Goal: Task Accomplishment & Management: Use online tool/utility

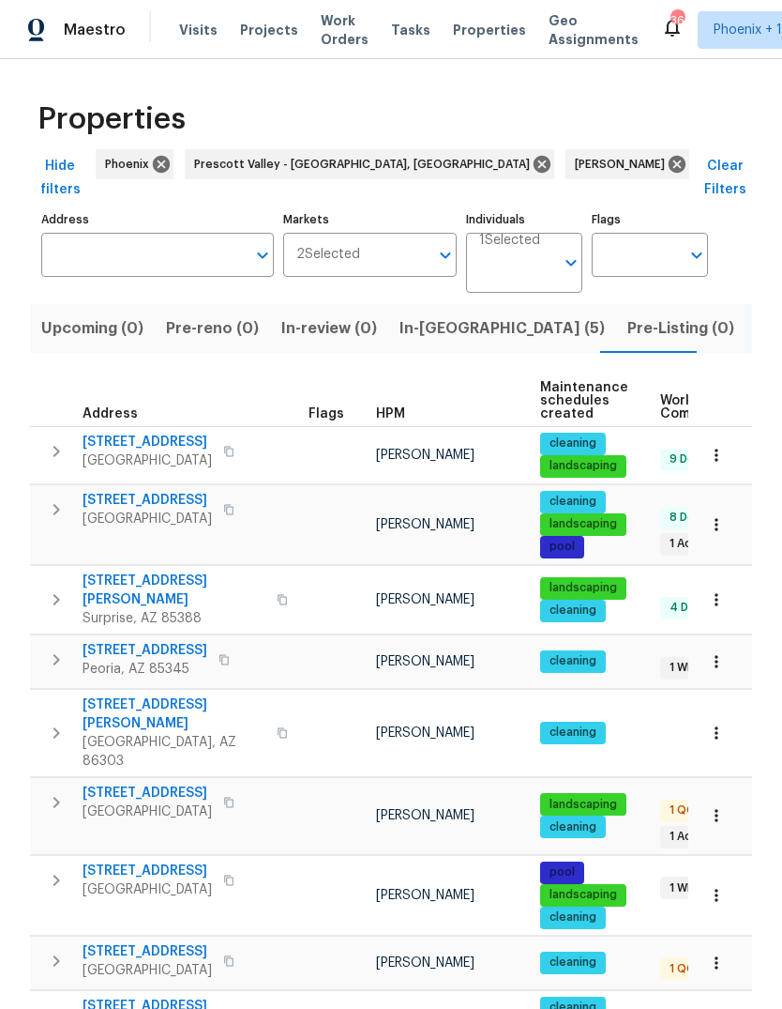
click at [436, 315] on span "In-reno (5)" at bounding box center [502, 328] width 205 height 26
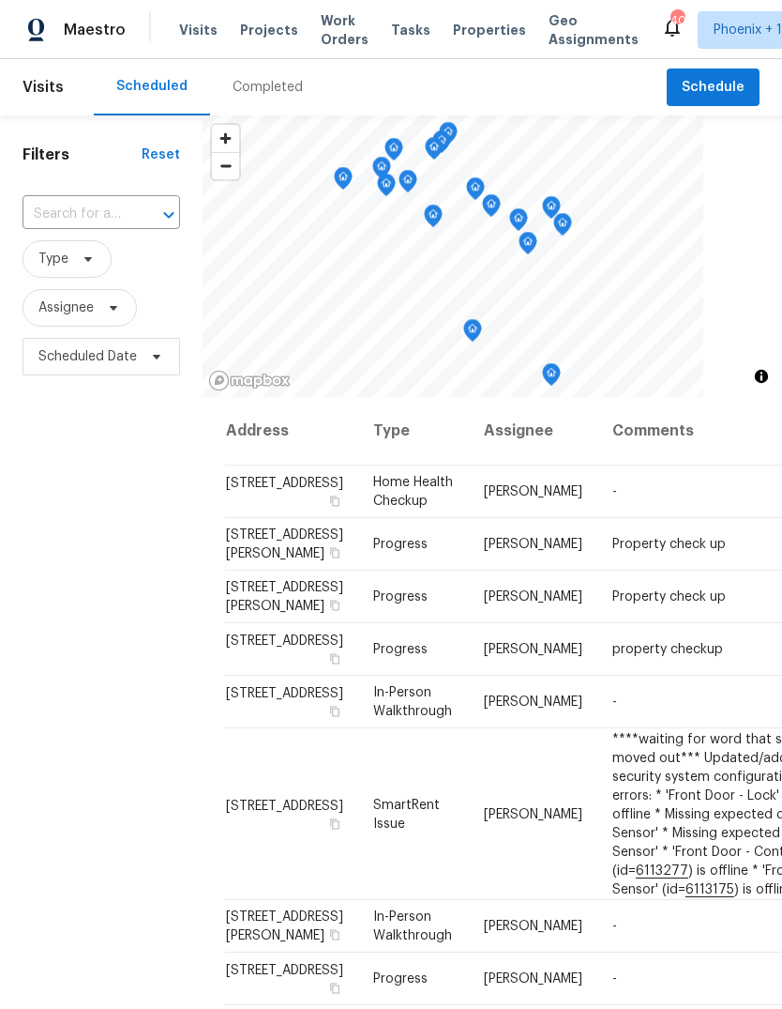
click at [93, 213] on input "text" at bounding box center [75, 214] width 105 height 29
type input "10414"
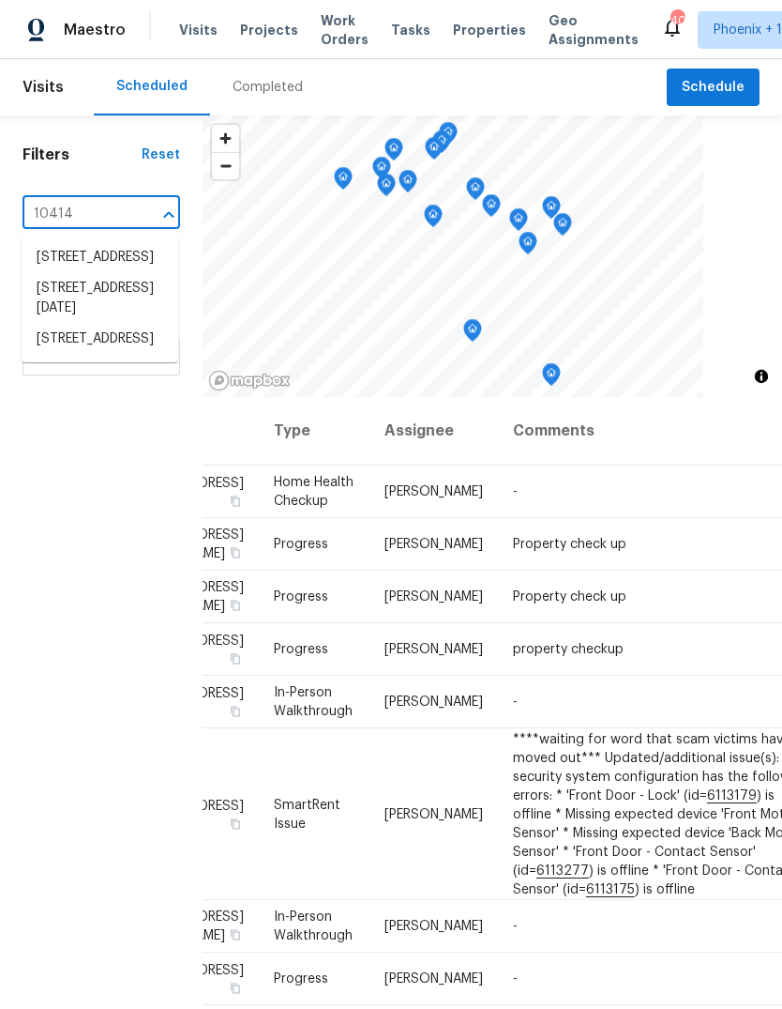
scroll to position [0, 103]
click at [123, 355] on li "[STREET_ADDRESS]" at bounding box center [100, 339] width 157 height 31
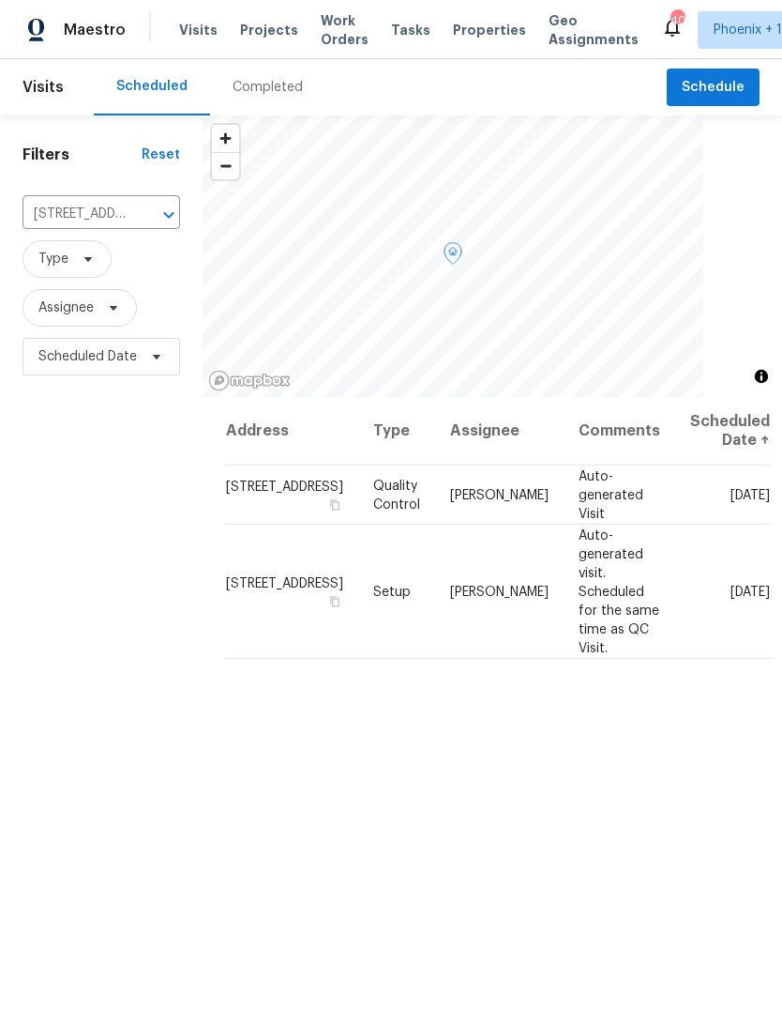
click at [0, 0] on icon at bounding box center [0, 0] width 0 height 0
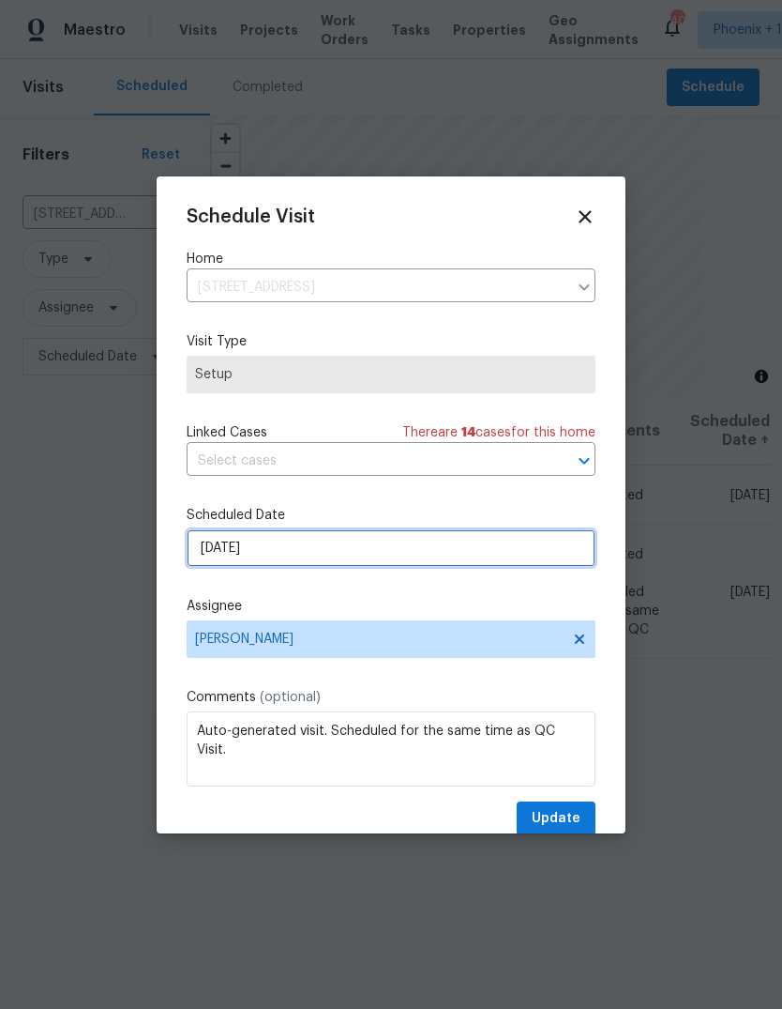
click at [358, 549] on input "[DATE]" at bounding box center [391, 548] width 409 height 38
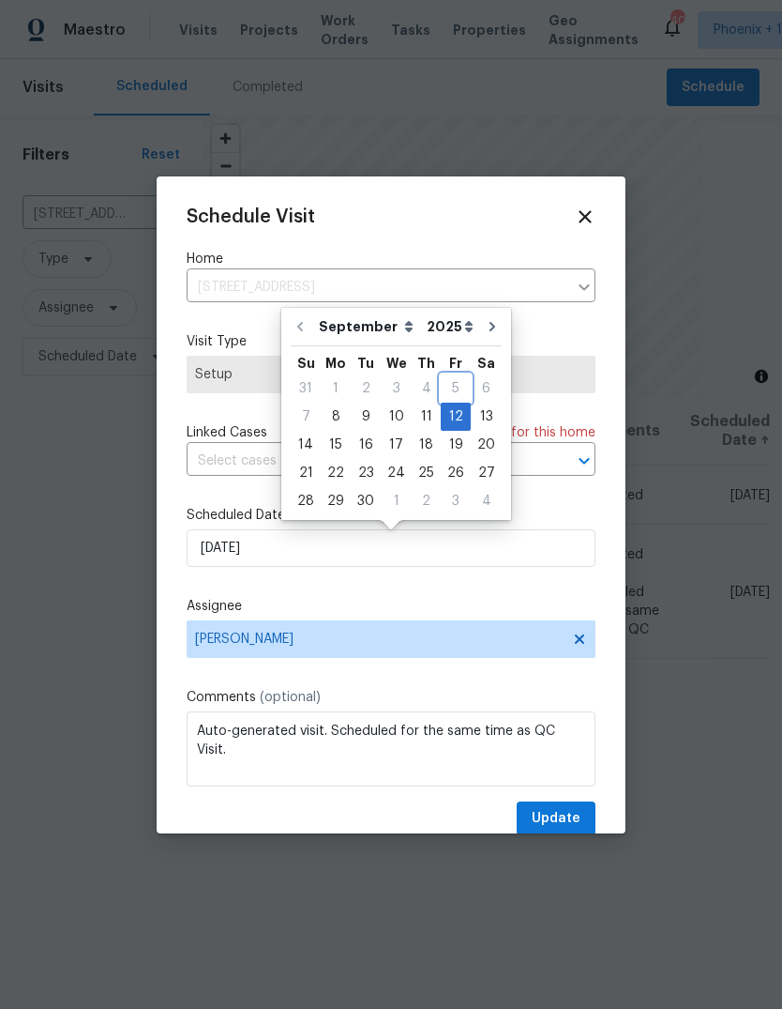
click at [452, 386] on div "5" at bounding box center [456, 388] width 30 height 26
click at [450, 382] on div "5" at bounding box center [456, 388] width 30 height 26
click at [449, 418] on div "12" at bounding box center [456, 416] width 30 height 26
click at [691, 200] on div at bounding box center [391, 504] width 782 height 1009
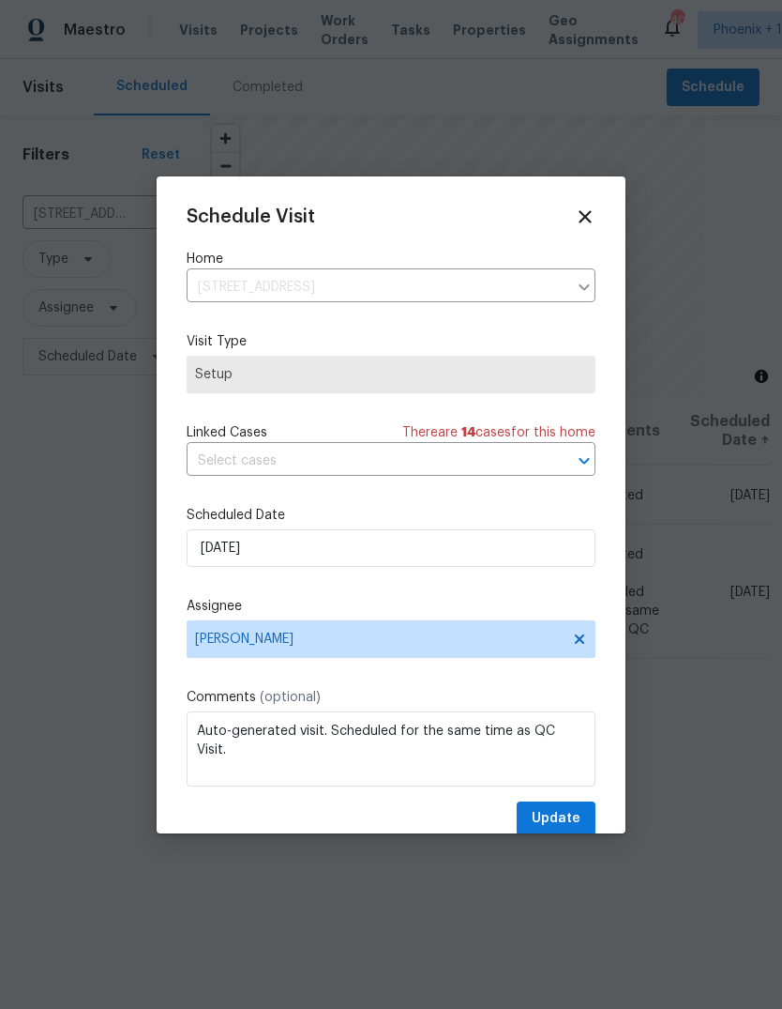
click at [583, 209] on icon at bounding box center [585, 216] width 21 height 21
